Goal: Book appointment/travel/reservation

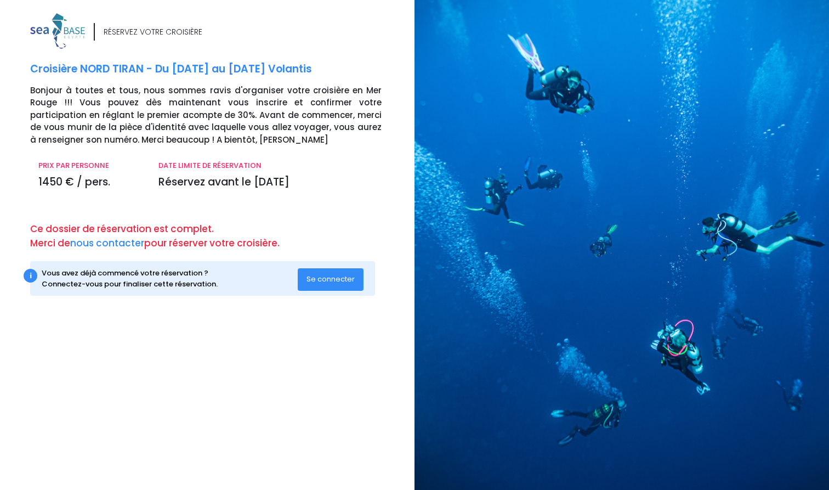
click at [345, 277] on span "Se connecter" at bounding box center [330, 279] width 48 height 10
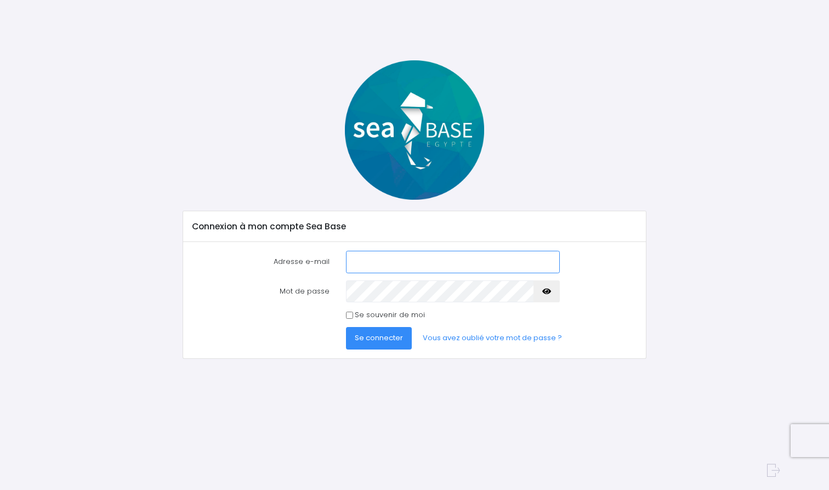
type input "[EMAIL_ADDRESS]com"
click at [396, 341] on span "Se connecter" at bounding box center [379, 337] width 48 height 10
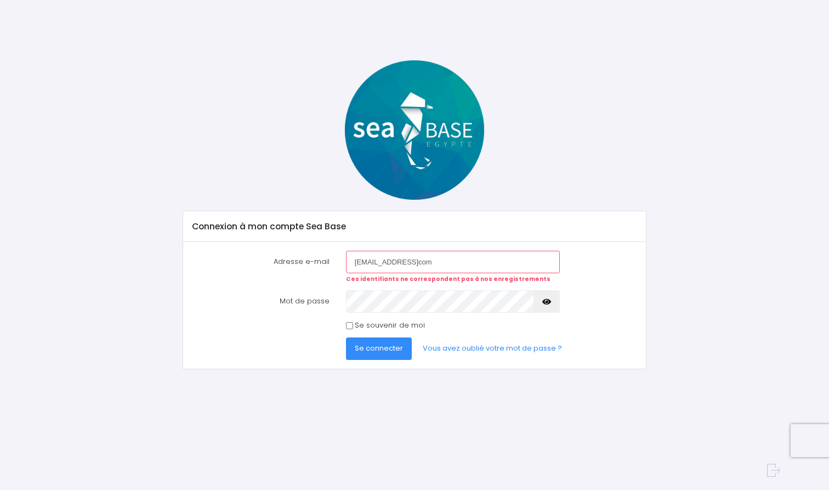
click at [609, 272] on div "Adresse e-mail donagliamarcantoine@gmailcom Ces identifiants ne correspondent p…" at bounding box center [414, 267] width 461 height 32
click at [445, 263] on input "[EMAIL_ADDRESS]com" at bounding box center [453, 262] width 214 height 22
click at [445, 264] on input "[EMAIL_ADDRESS]com" at bounding box center [453, 262] width 214 height 22
type input "donagliamarcantoine@gmail.com"
click at [390, 348] on span "Se connecter" at bounding box center [379, 348] width 48 height 10
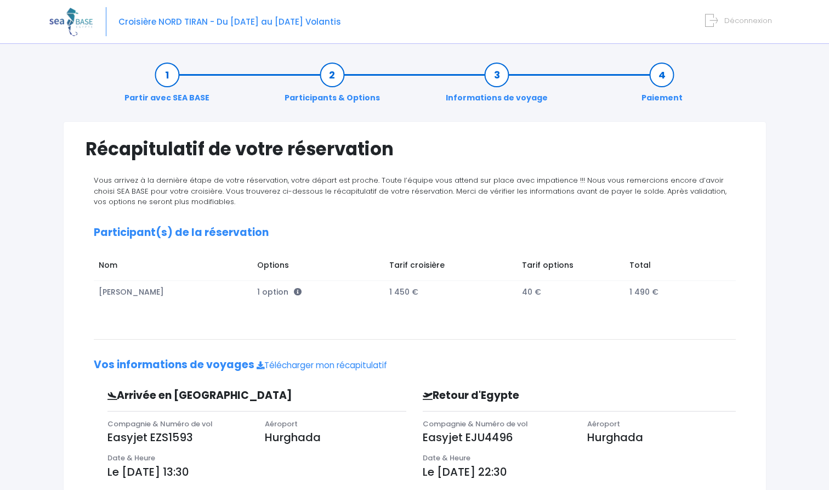
click at [69, 19] on img at bounding box center [70, 22] width 43 height 28
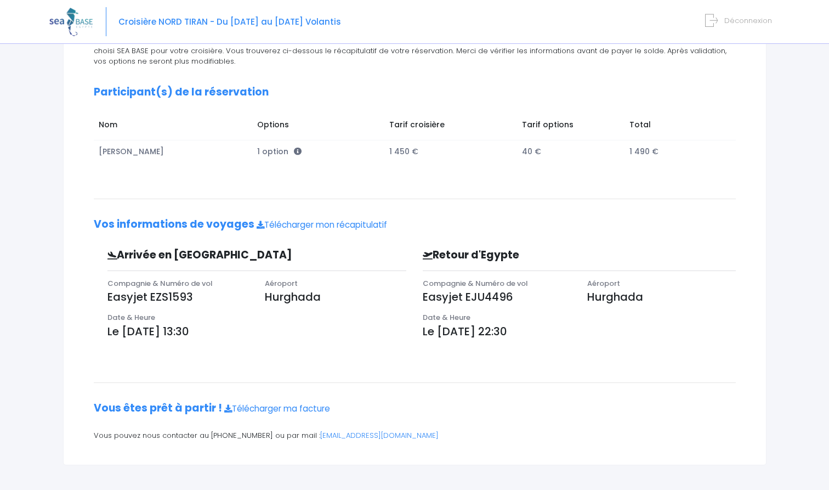
scroll to position [140, 0]
